Goal: Information Seeking & Learning: Find specific fact

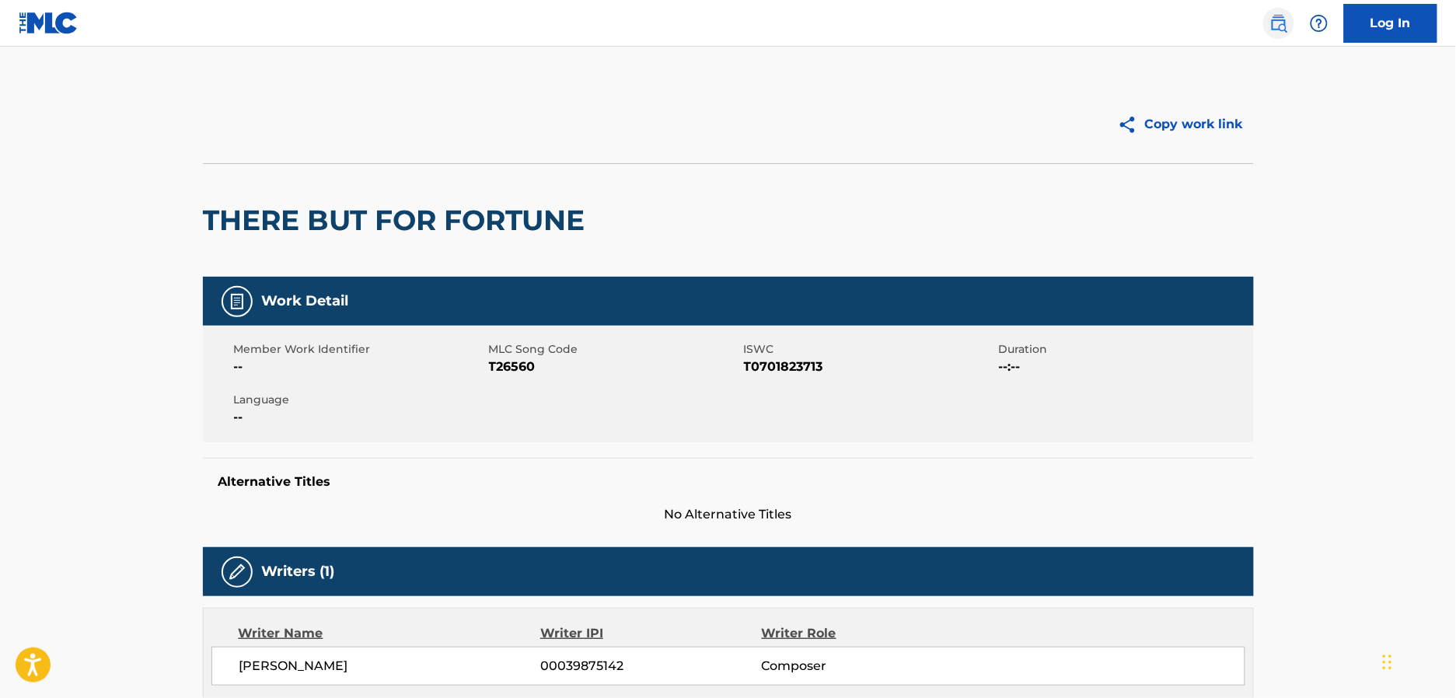
click at [1273, 28] on img at bounding box center [1279, 23] width 19 height 19
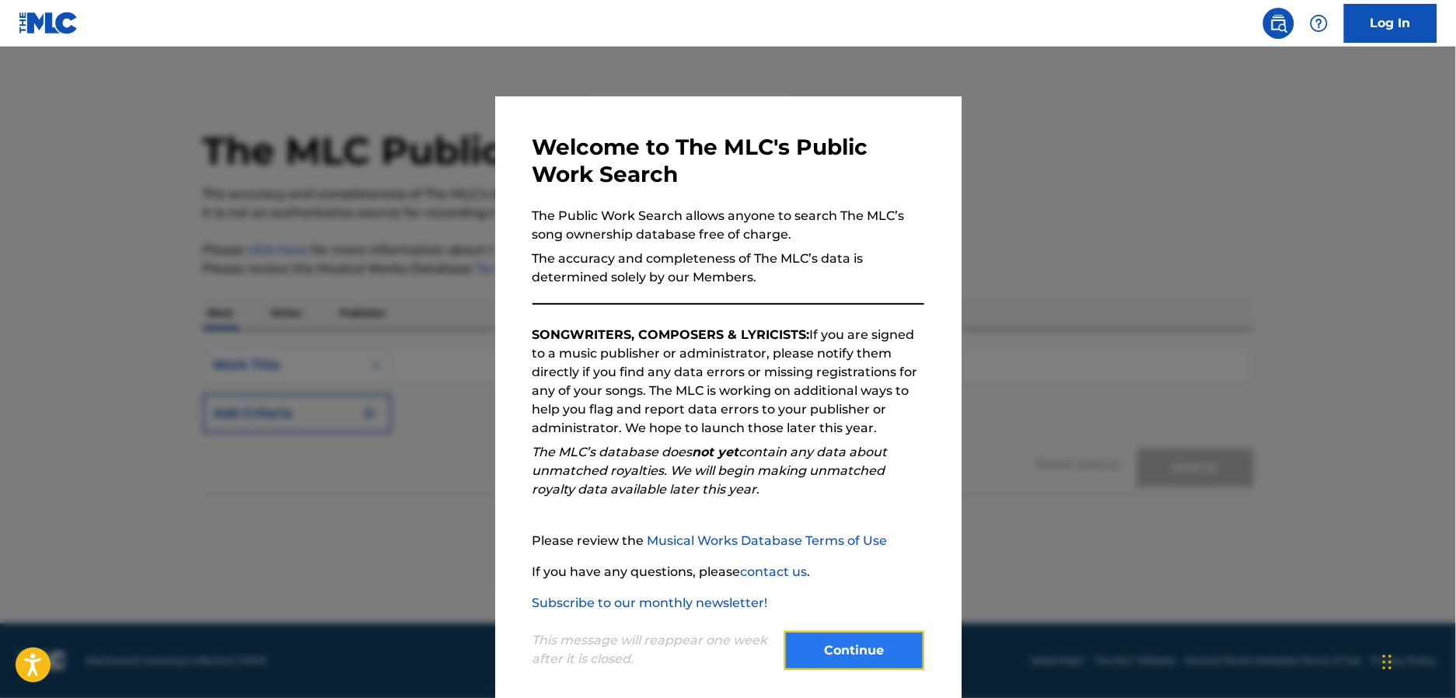
click at [833, 647] on button "Continue" at bounding box center [854, 650] width 140 height 39
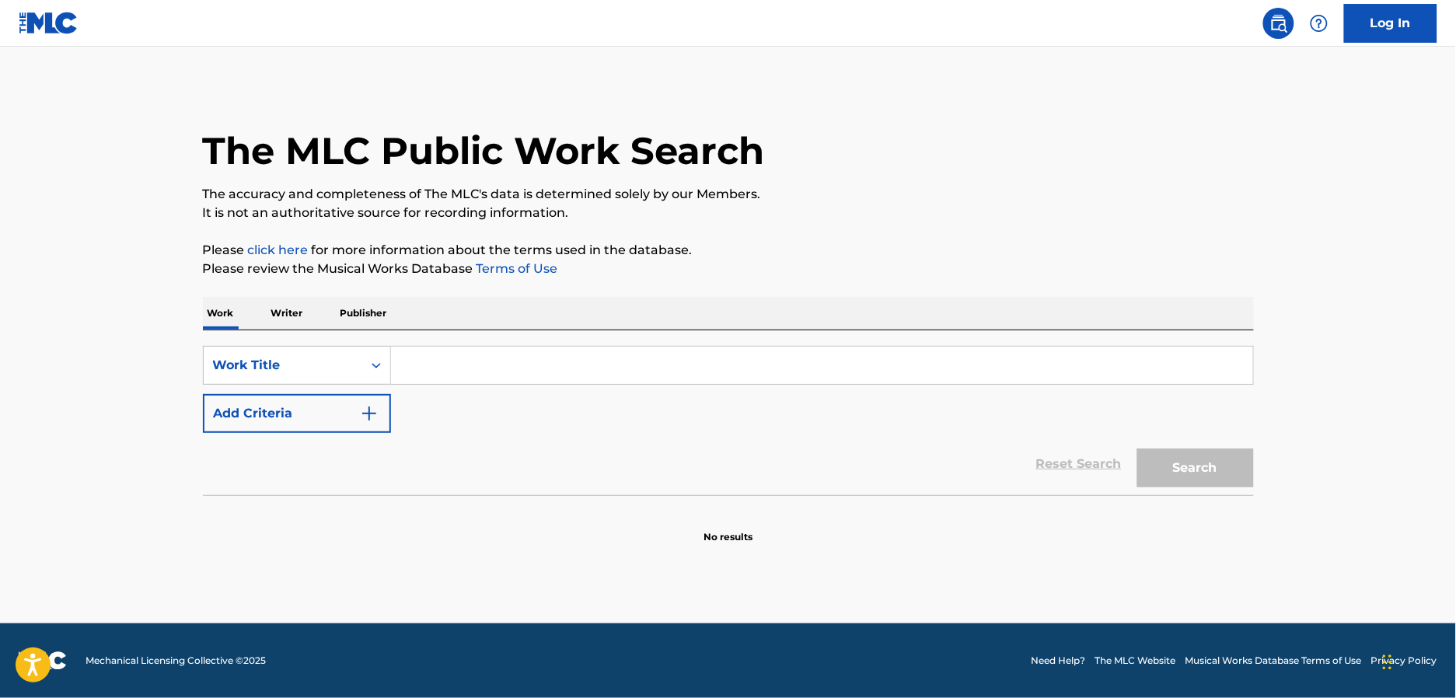
click at [741, 346] on div "Search Form" at bounding box center [822, 365] width 863 height 39
click at [716, 377] on input "Search Form" at bounding box center [822, 365] width 862 height 37
type input "land of hope & dreams"
click at [1137, 449] on button "Search" at bounding box center [1195, 468] width 117 height 39
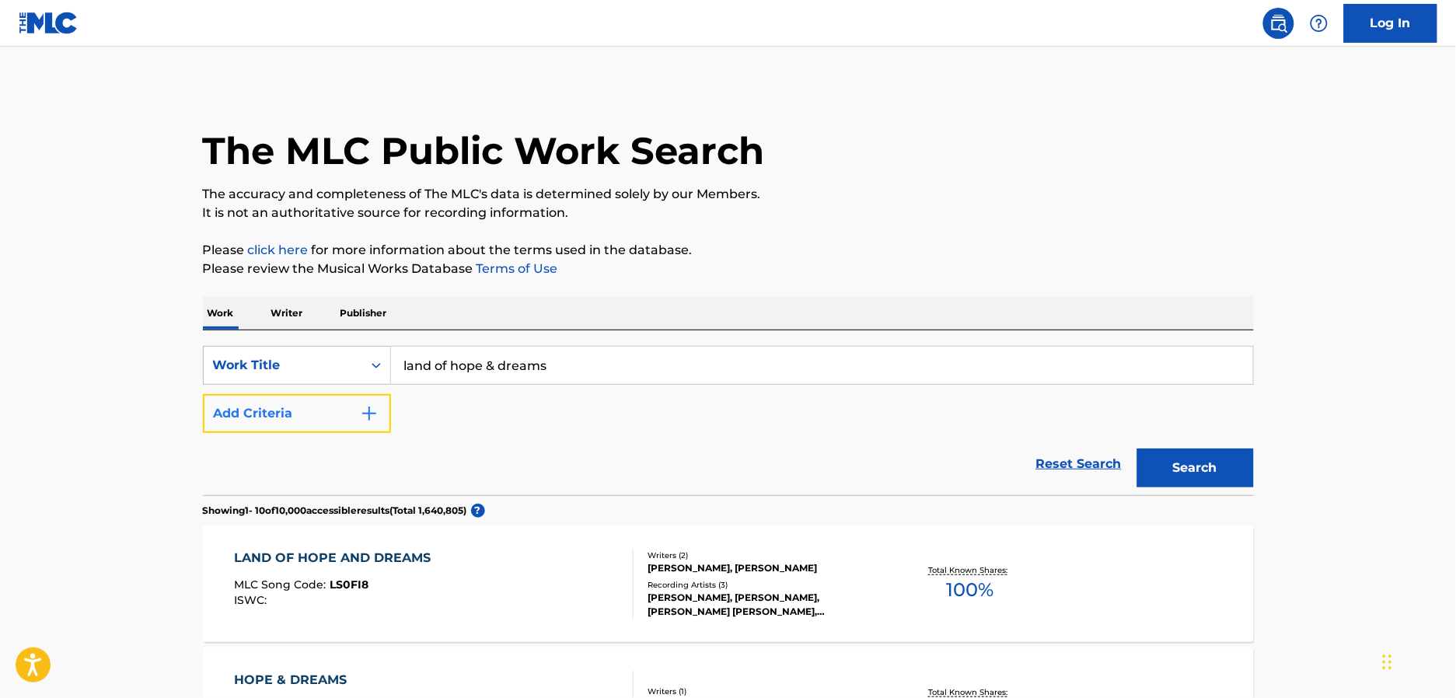
click at [346, 417] on button "Add Criteria" at bounding box center [297, 413] width 188 height 39
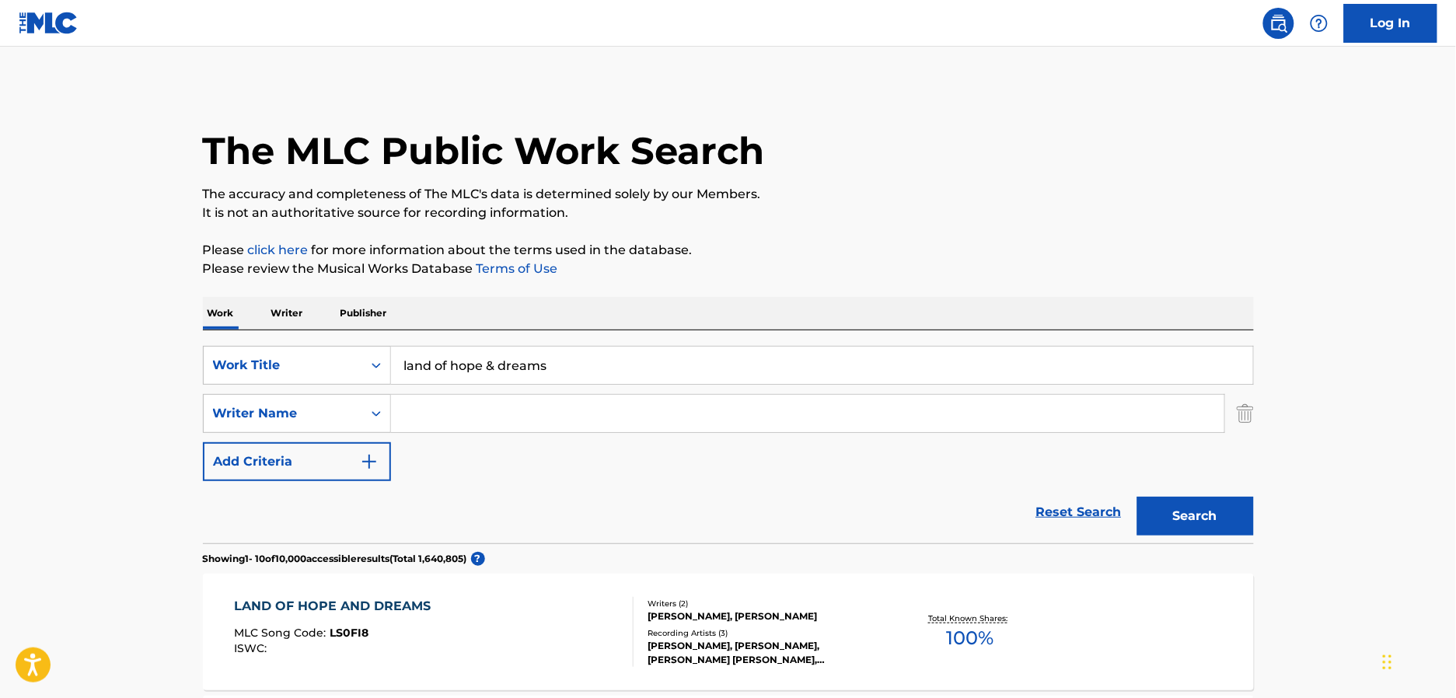
click at [472, 421] on input "Search Form" at bounding box center [807, 413] width 833 height 37
type input "[PERSON_NAME]"
click at [1137, 497] on button "Search" at bounding box center [1195, 516] width 117 height 39
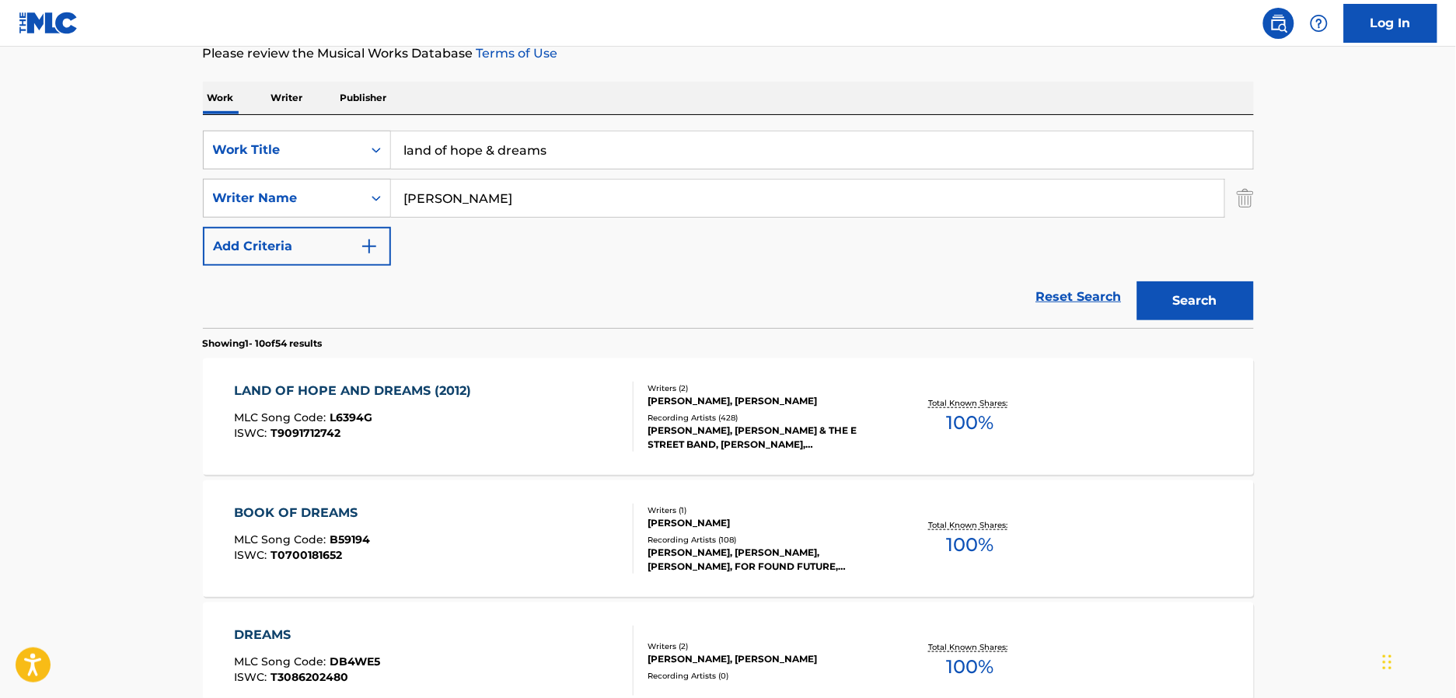
scroll to position [292, 0]
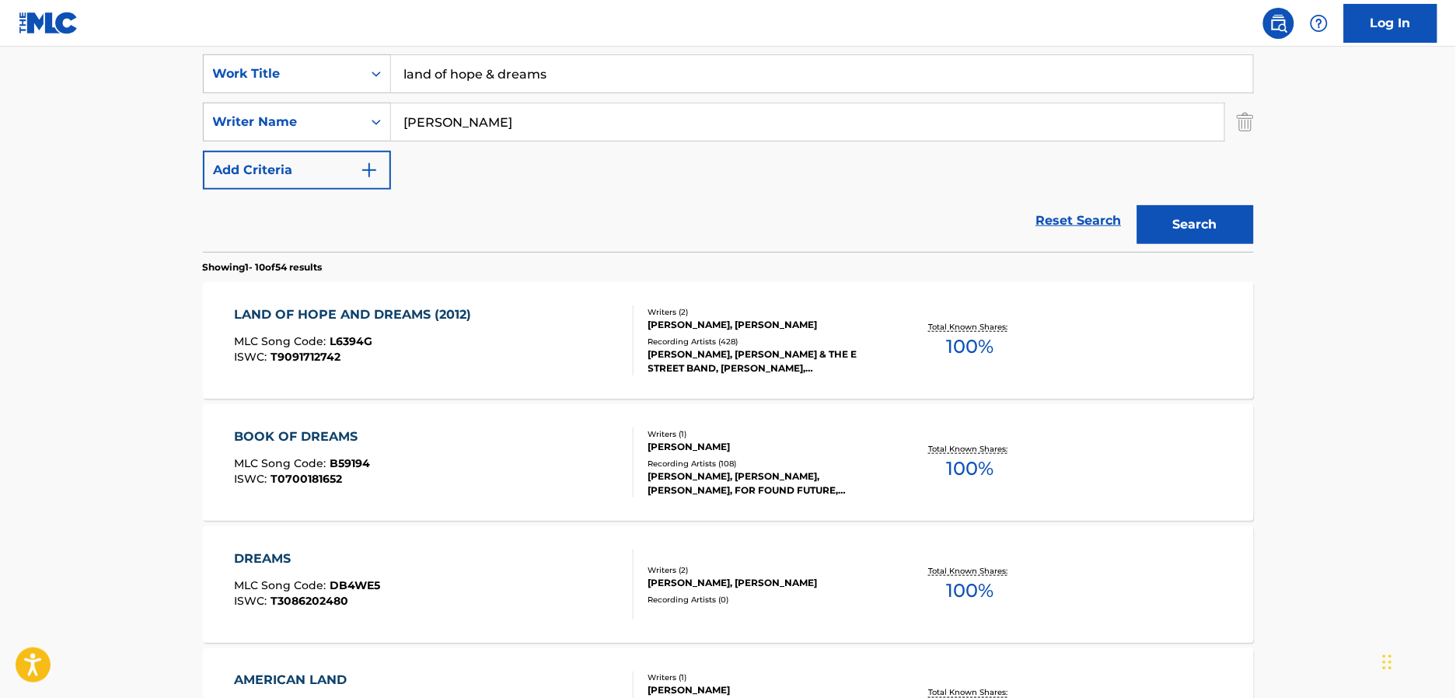
click at [572, 366] on div "LAND OF HOPE AND DREAMS (2012) MLC Song Code : L6394G ISWC : T9091712742" at bounding box center [434, 341] width 400 height 70
